Goal: Task Accomplishment & Management: Manage account settings

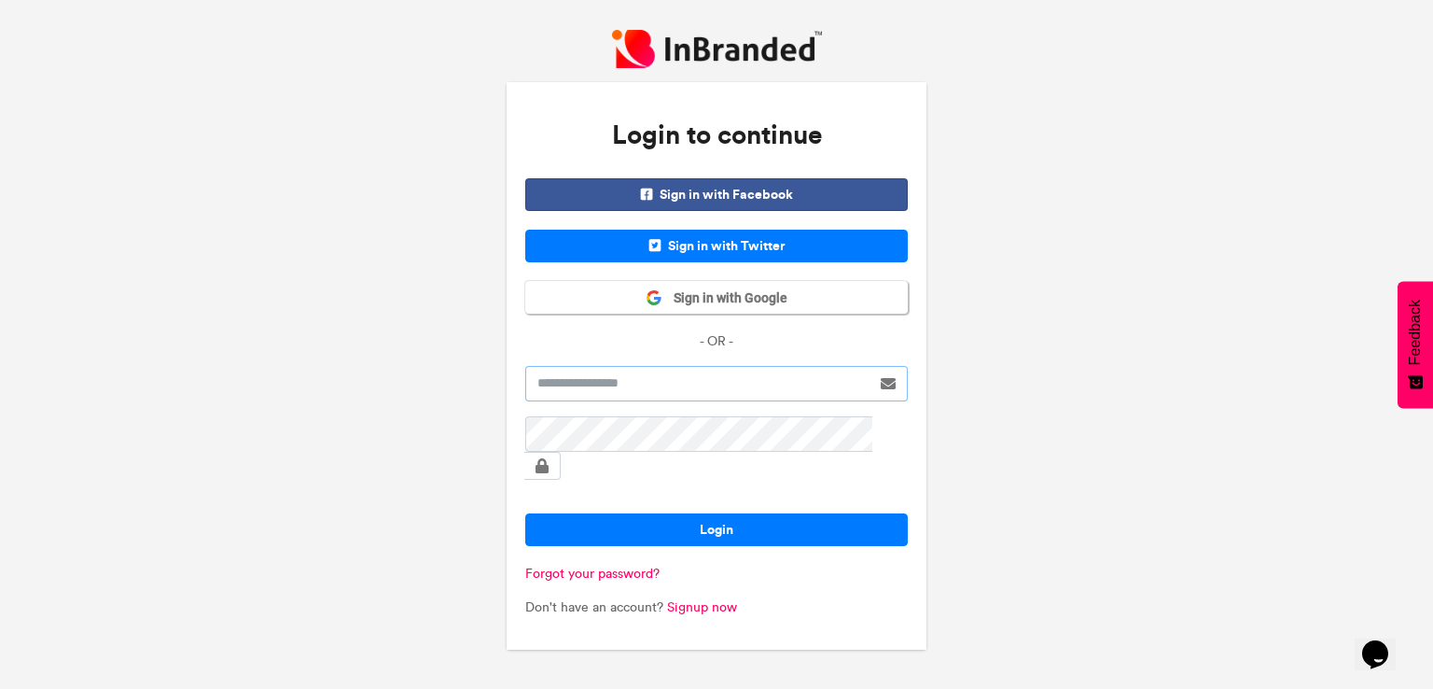
click at [761, 394] on input "text" at bounding box center [697, 383] width 345 height 35
type input "***"
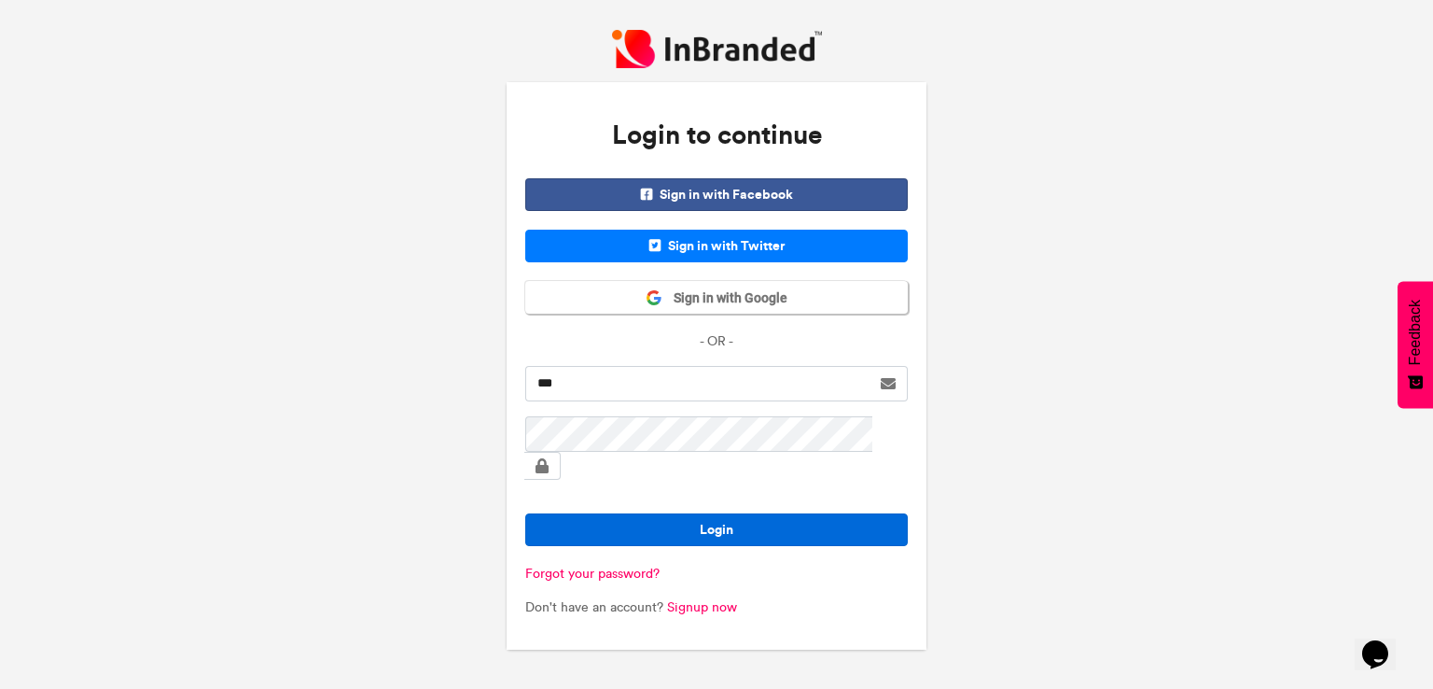
click at [698, 524] on button "Login" at bounding box center [716, 529] width 383 height 33
